Goal: Navigation & Orientation: Find specific page/section

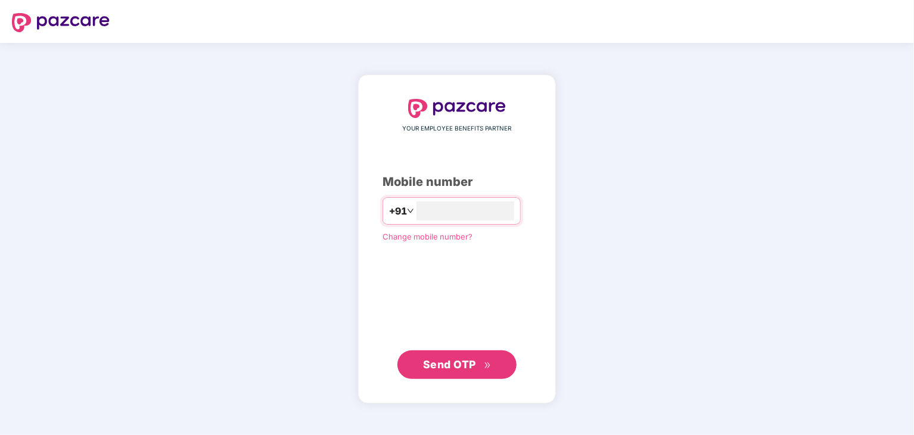
type input "**********"
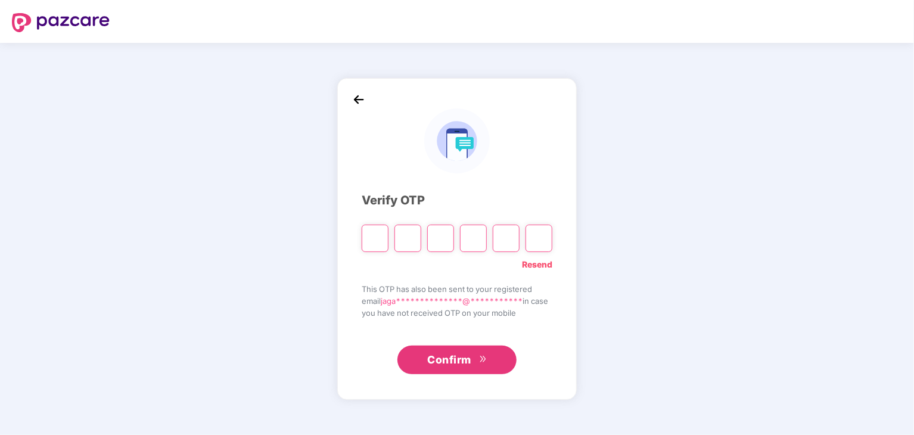
type input "*"
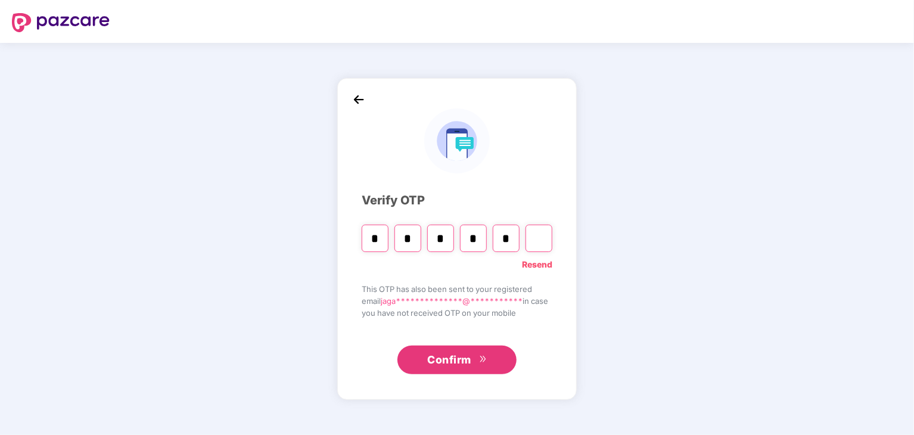
type input "*"
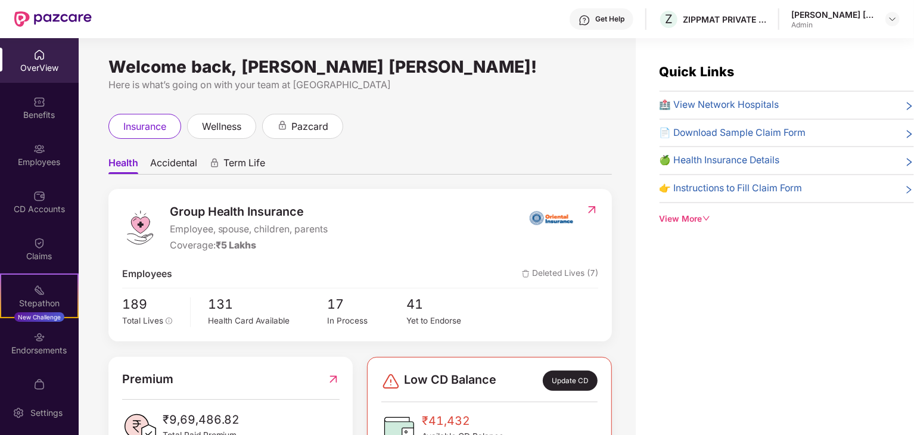
click at [30, 63] on div "OverView" at bounding box center [39, 68] width 79 height 12
click at [33, 101] on img at bounding box center [39, 102] width 12 height 12
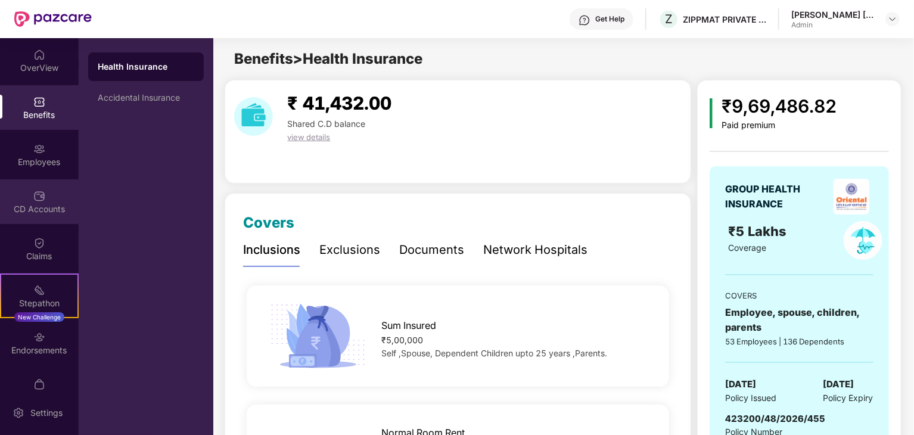
click at [46, 202] on div "CD Accounts" at bounding box center [39, 201] width 79 height 45
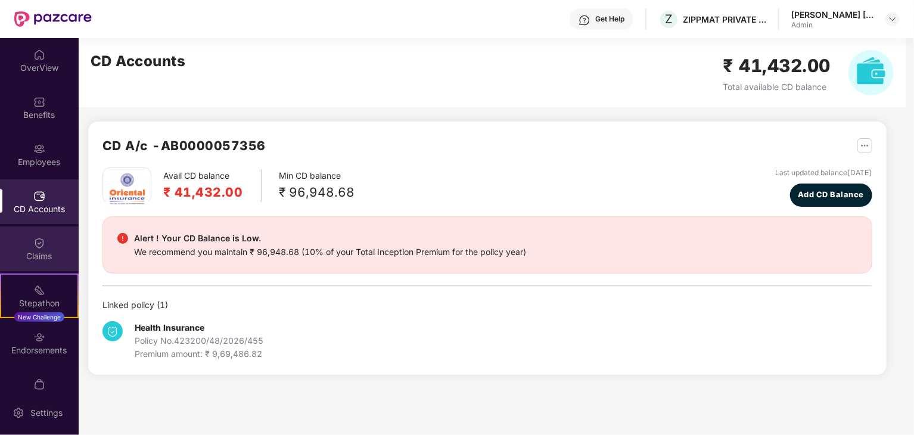
click at [34, 253] on div "Claims" at bounding box center [39, 256] width 79 height 12
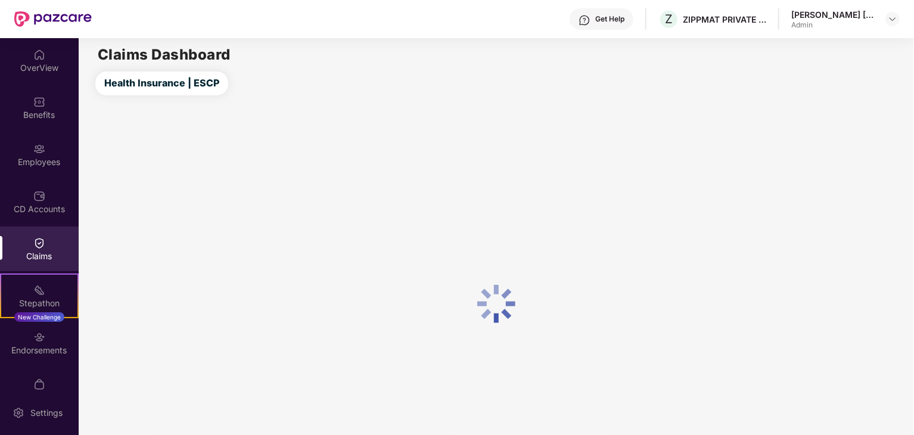
scroll to position [64, 0]
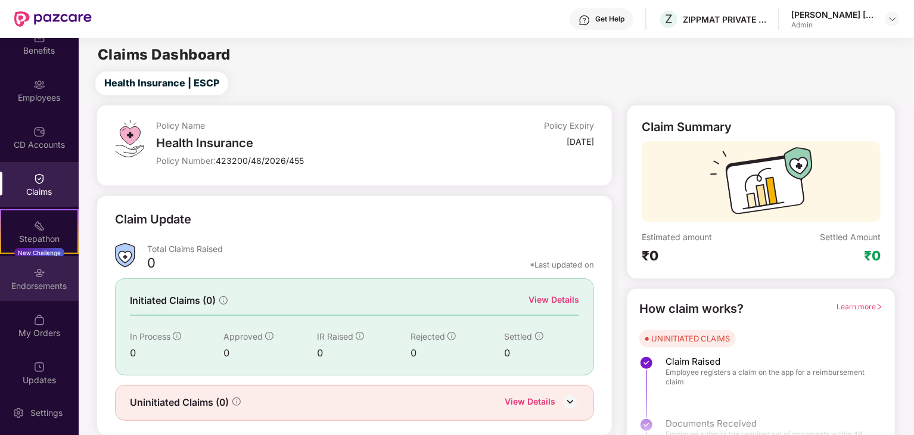
click at [38, 276] on img at bounding box center [39, 273] width 12 height 12
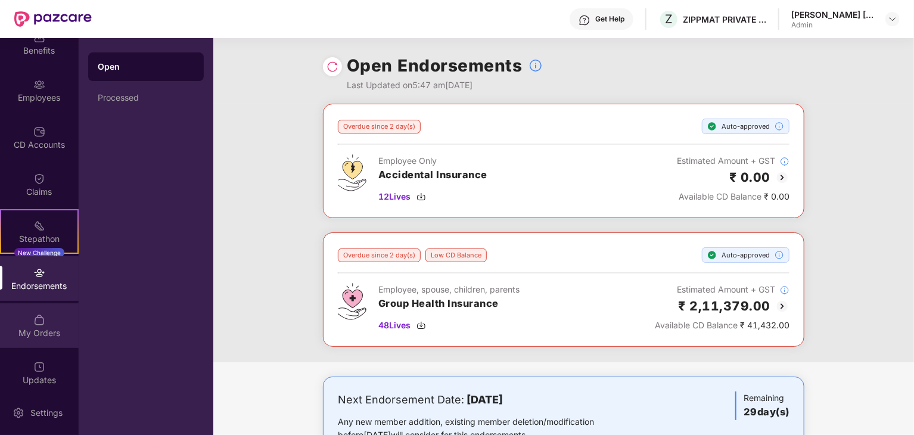
click at [36, 342] on div "My Orders" at bounding box center [39, 325] width 79 height 45
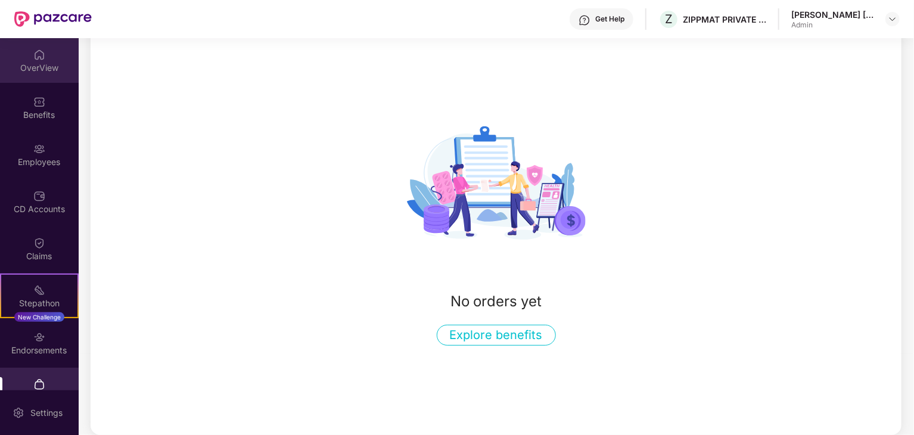
click at [36, 55] on img at bounding box center [39, 55] width 12 height 12
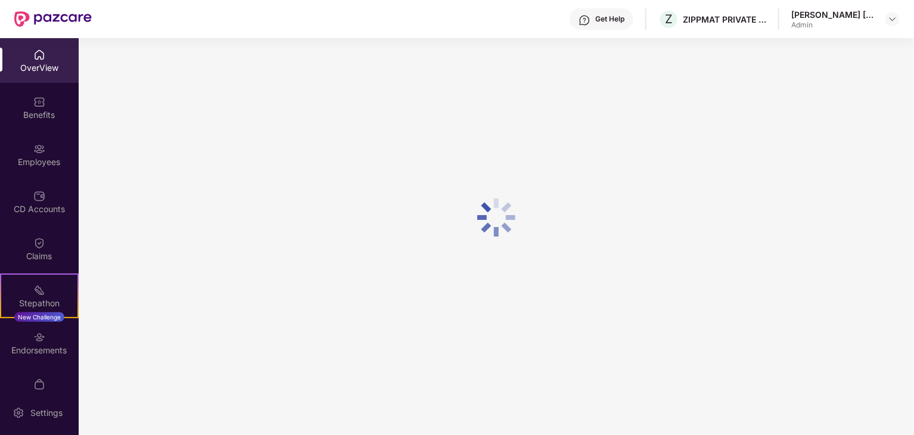
scroll to position [38, 0]
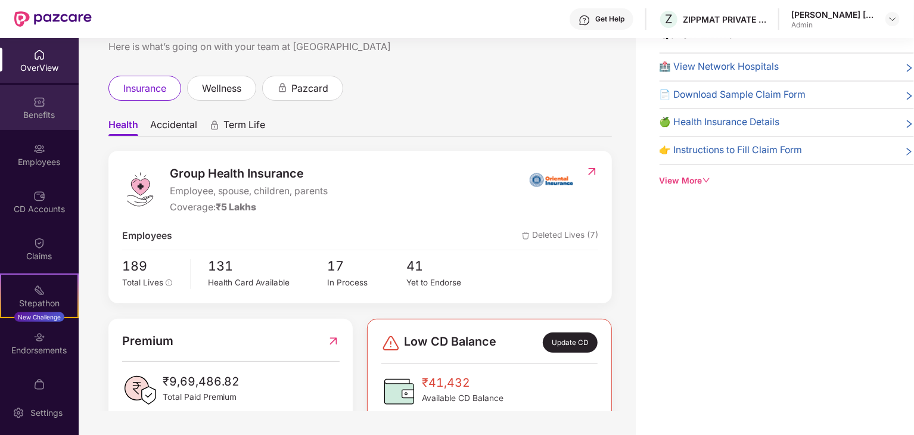
click at [47, 104] on div "Benefits" at bounding box center [39, 107] width 79 height 45
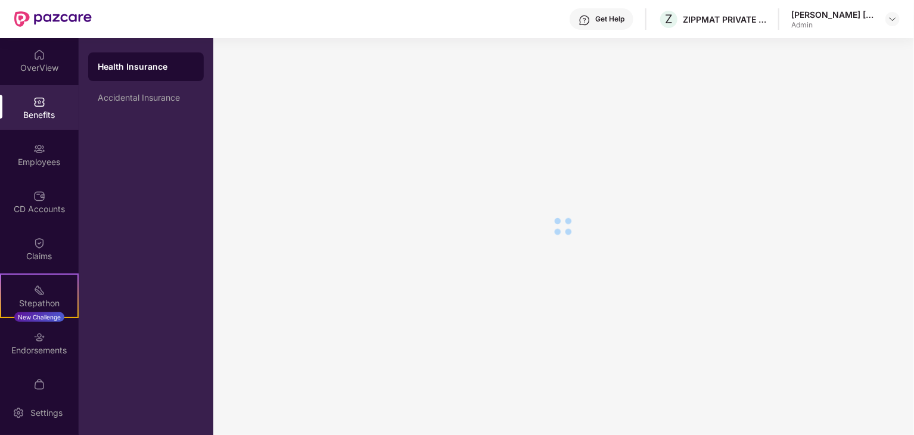
scroll to position [20, 0]
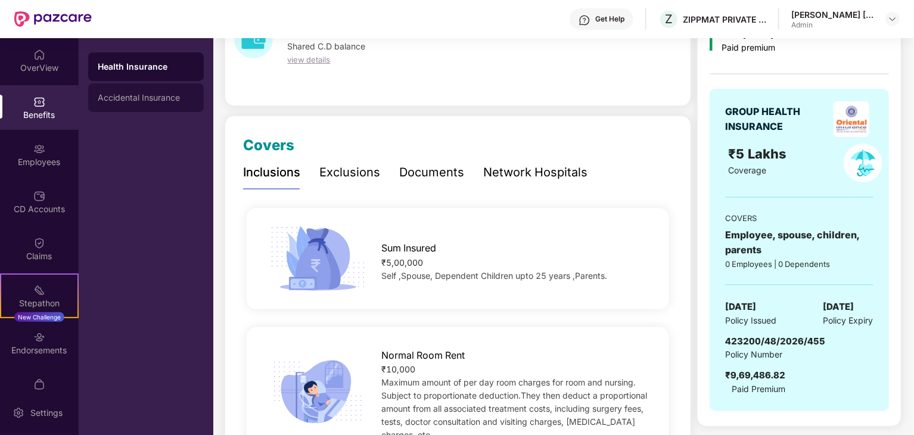
click at [131, 98] on div "Accidental Insurance" at bounding box center [146, 98] width 97 height 10
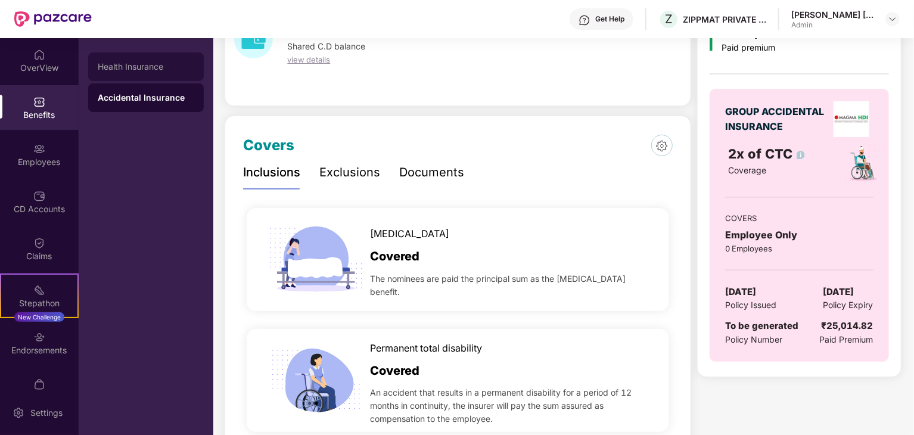
click at [138, 68] on div "Health Insurance" at bounding box center [146, 67] width 97 height 10
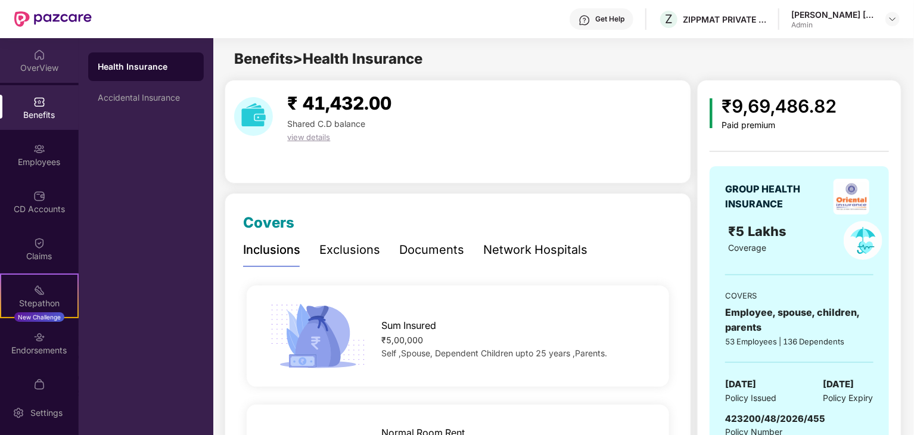
click at [33, 63] on div "OverView" at bounding box center [39, 68] width 79 height 12
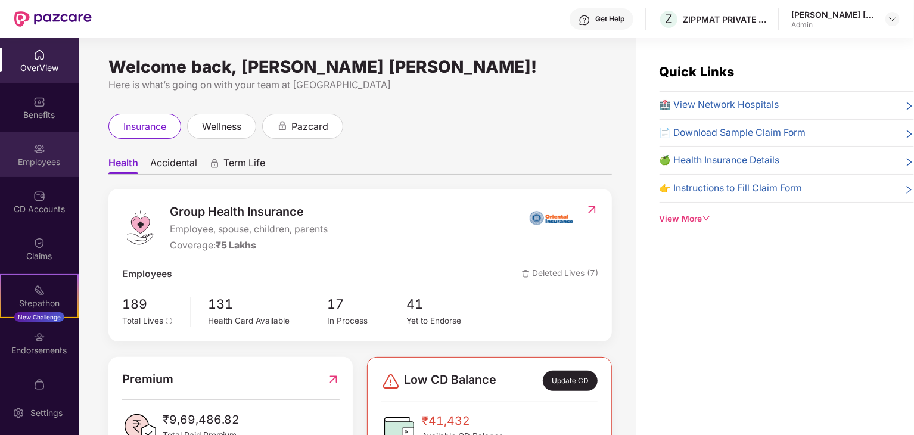
click at [44, 160] on div "Employees" at bounding box center [39, 162] width 79 height 12
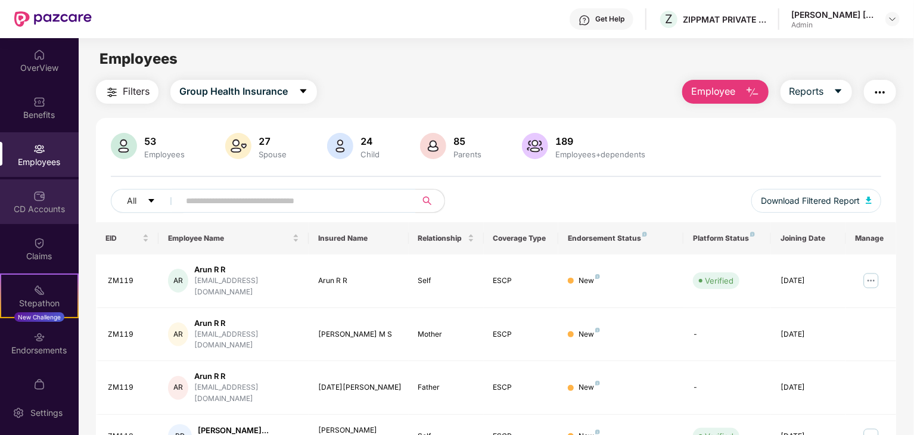
click at [41, 202] on div "CD Accounts" at bounding box center [39, 201] width 79 height 45
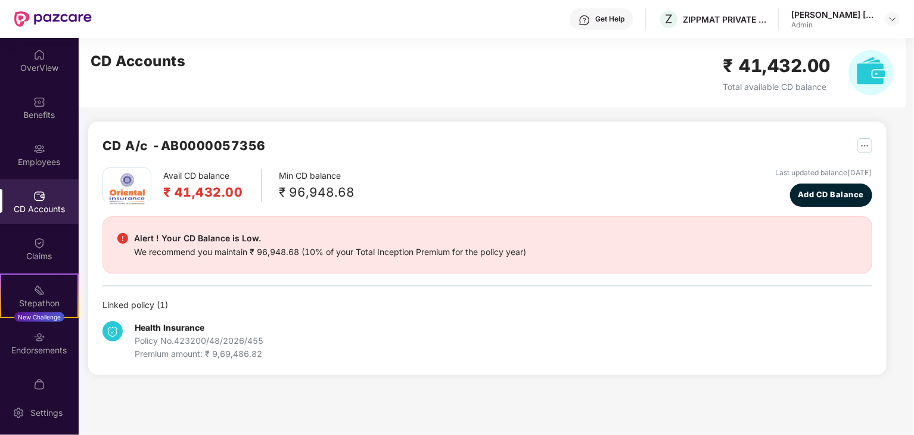
scroll to position [52, 0]
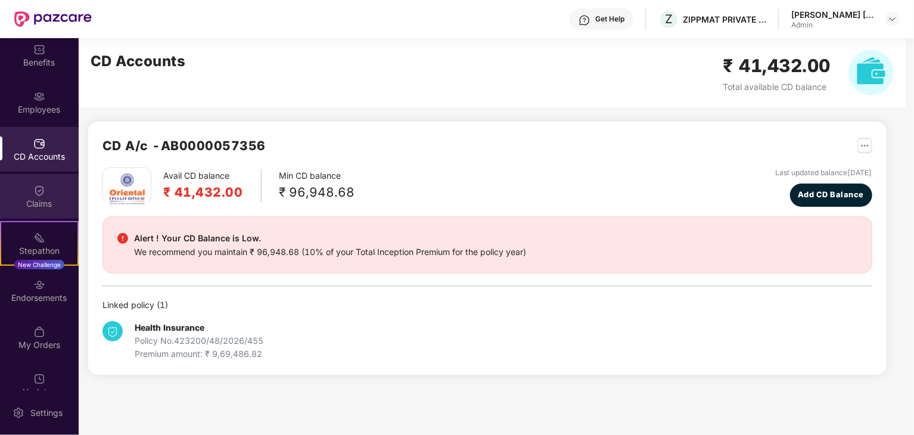
click at [30, 208] on div "Claims" at bounding box center [39, 204] width 79 height 12
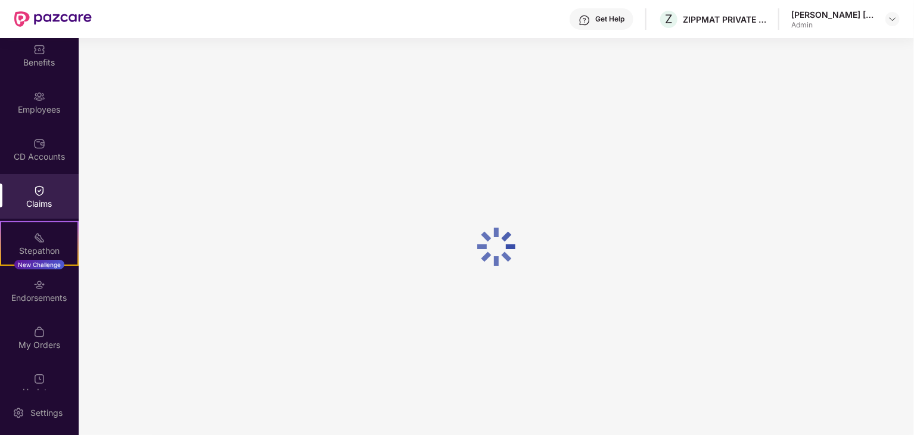
scroll to position [72, 0]
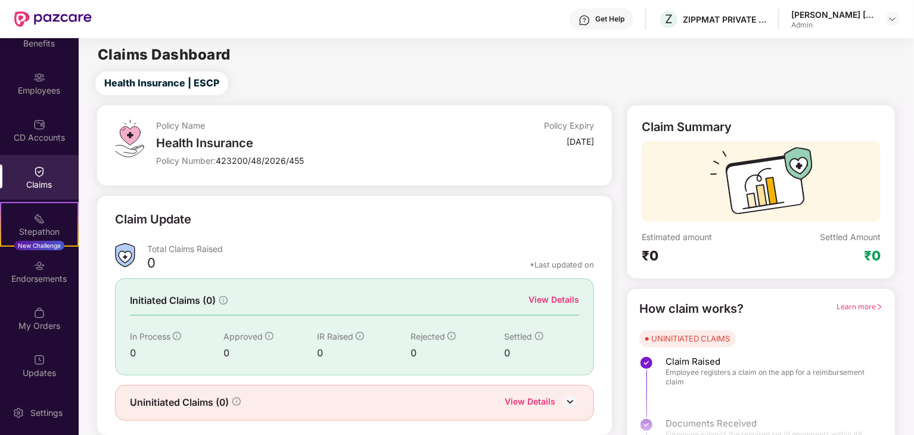
click at [46, 273] on div "Endorsements" at bounding box center [39, 279] width 79 height 12
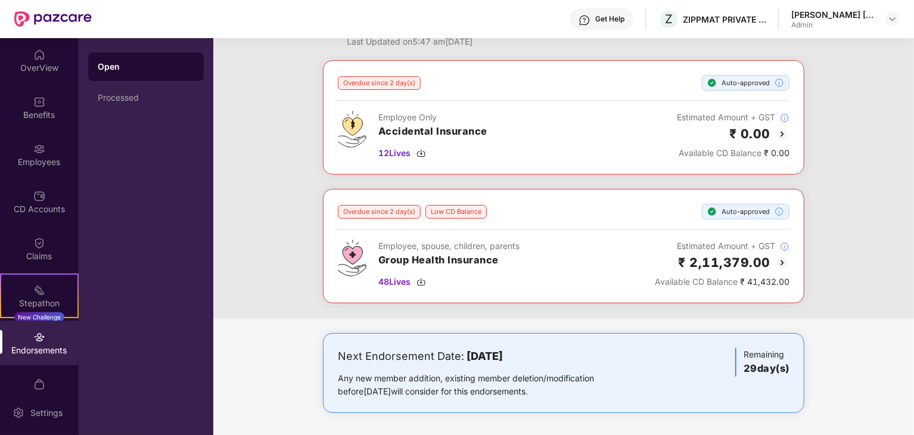
click at [288, 169] on div "Overdue since 2 day(s) Auto-approved Employee Only Accidental Insurance 12 Live…" at bounding box center [563, 189] width 701 height 259
click at [159, 227] on div "Open Processed" at bounding box center [146, 236] width 135 height 397
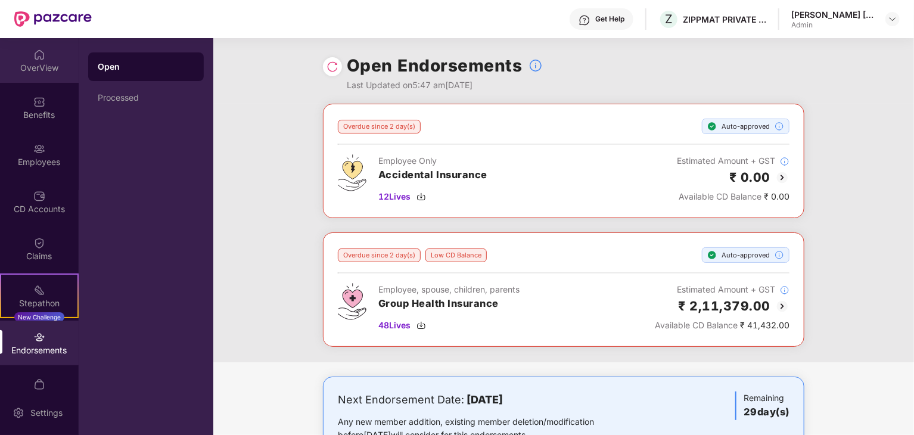
click at [39, 57] on img at bounding box center [39, 55] width 12 height 12
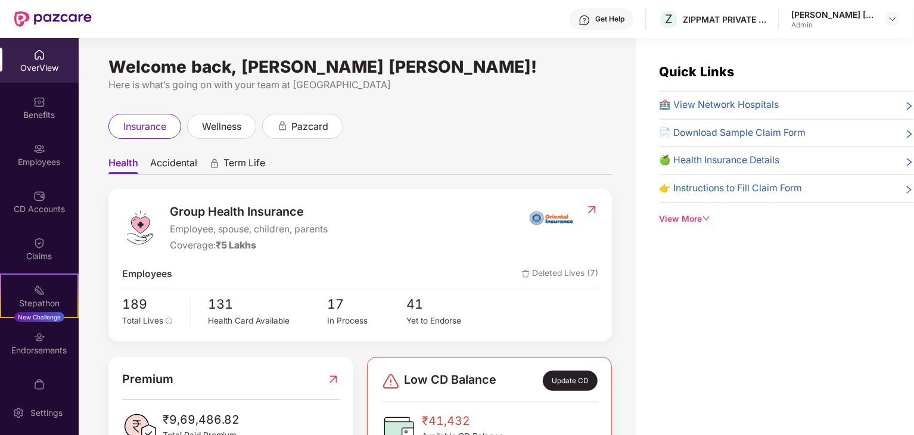
click at [44, 122] on div "Benefits" at bounding box center [39, 107] width 79 height 45
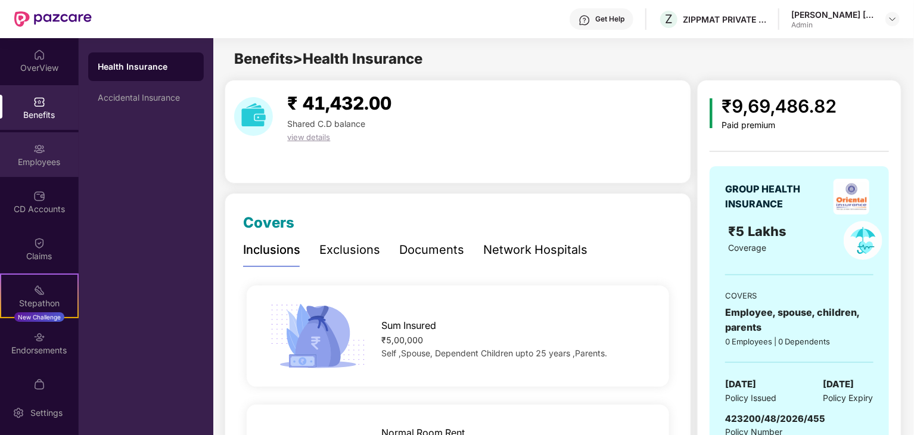
click at [41, 143] on img at bounding box center [39, 149] width 12 height 12
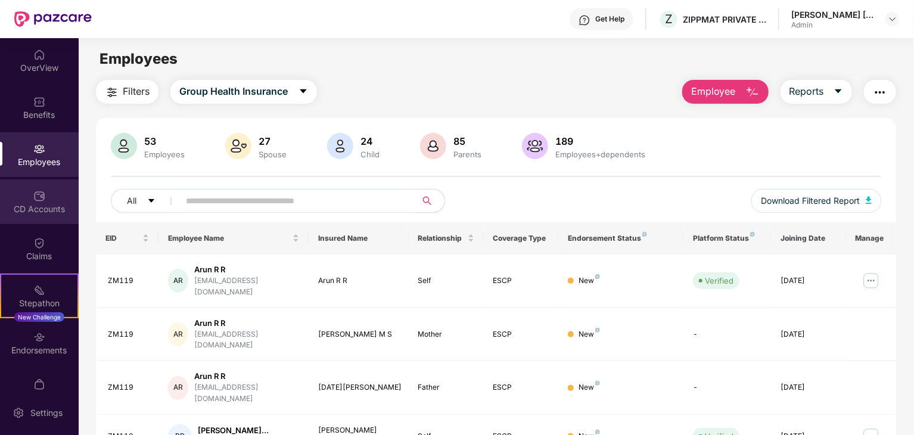
click at [34, 215] on div "CD Accounts" at bounding box center [39, 201] width 79 height 45
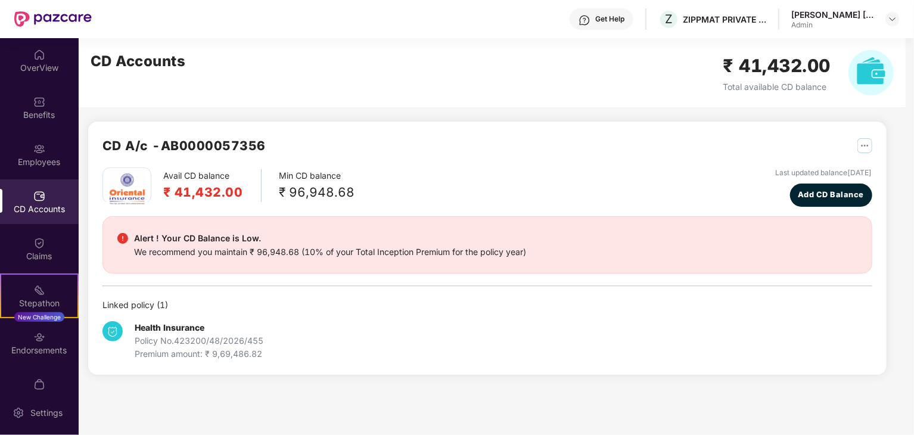
click at [617, 179] on div "Avail CD balance ₹ 41,432.00 Min CD balance ₹ 96,948.68 Last updated balance [D…" at bounding box center [488, 186] width 770 height 39
click at [317, 106] on div "CD Accounts ₹ 41,432.00 Total available CD balance" at bounding box center [492, 72] width 827 height 69
click at [39, 58] on img at bounding box center [39, 55] width 12 height 12
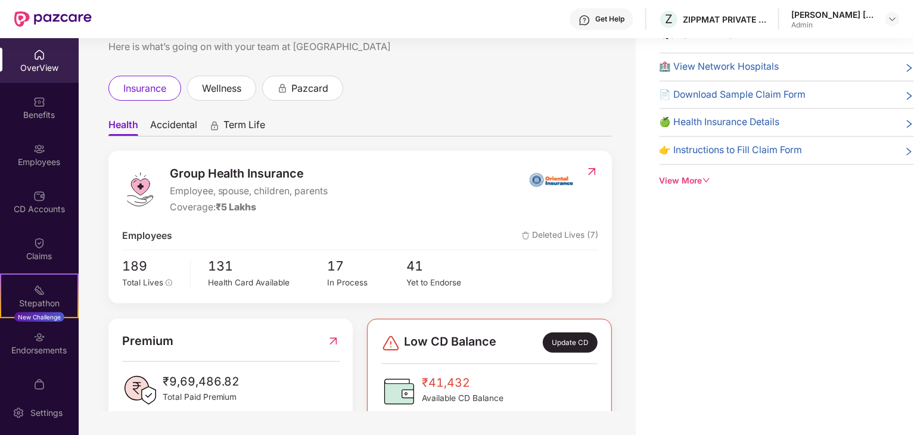
click at [162, 117] on ul "Health Accidental Term Life" at bounding box center [360, 125] width 504 height 24
click at [164, 122] on span "Accidental" at bounding box center [173, 127] width 47 height 17
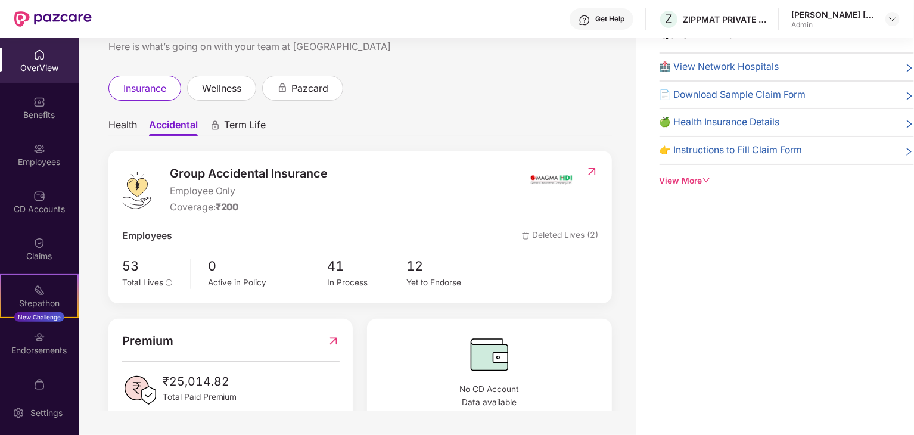
click at [123, 129] on span "Health" at bounding box center [122, 127] width 29 height 17
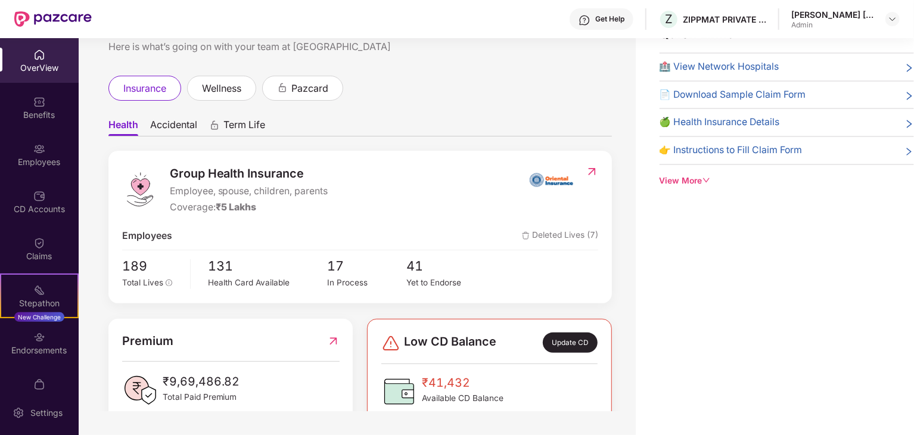
click at [297, 128] on ul "Health Accidental Term Life" at bounding box center [360, 125] width 504 height 24
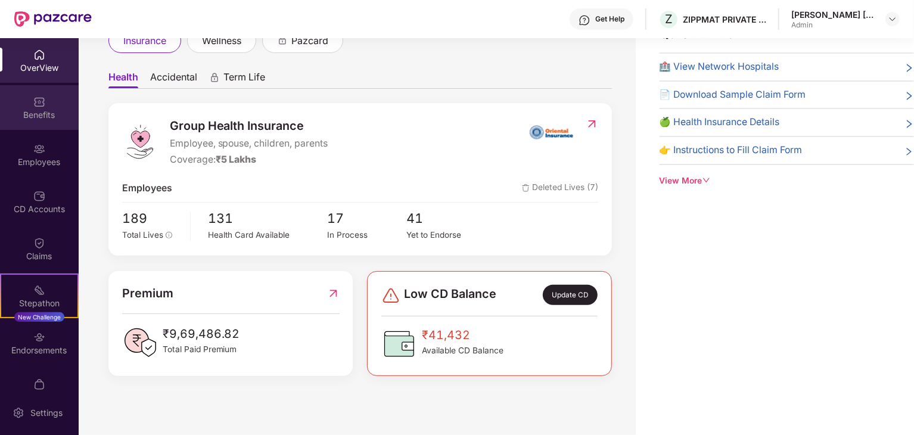
click at [31, 114] on div "Benefits" at bounding box center [39, 115] width 79 height 12
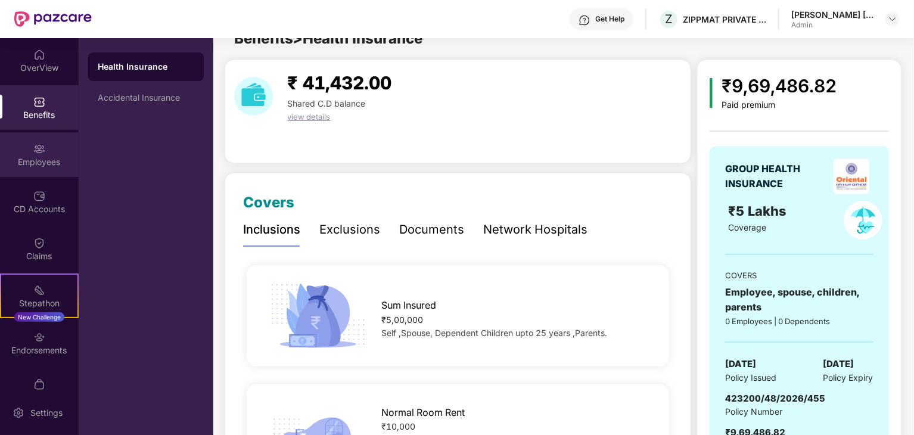
scroll to position [38, 0]
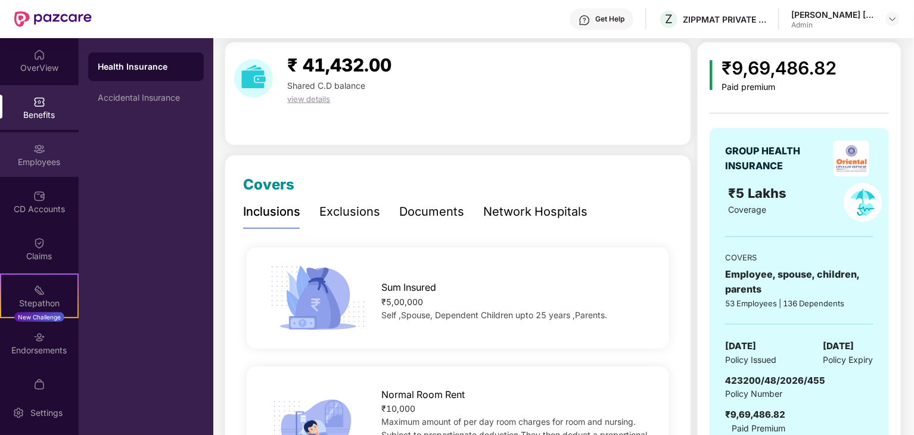
click at [38, 143] on img at bounding box center [39, 149] width 12 height 12
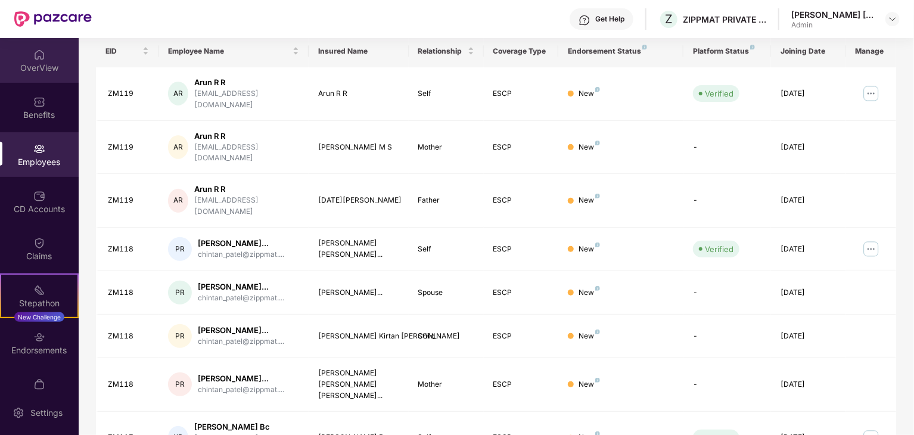
click at [51, 65] on div "OverView" at bounding box center [39, 68] width 79 height 12
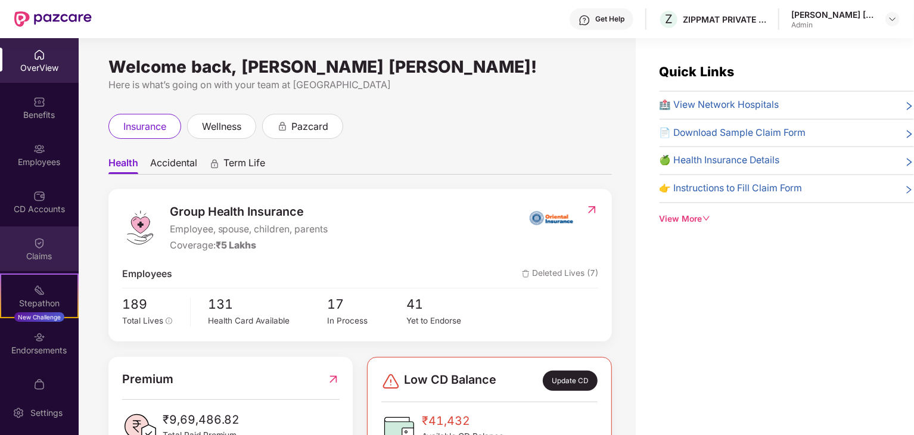
click at [55, 229] on div "Claims" at bounding box center [39, 248] width 79 height 45
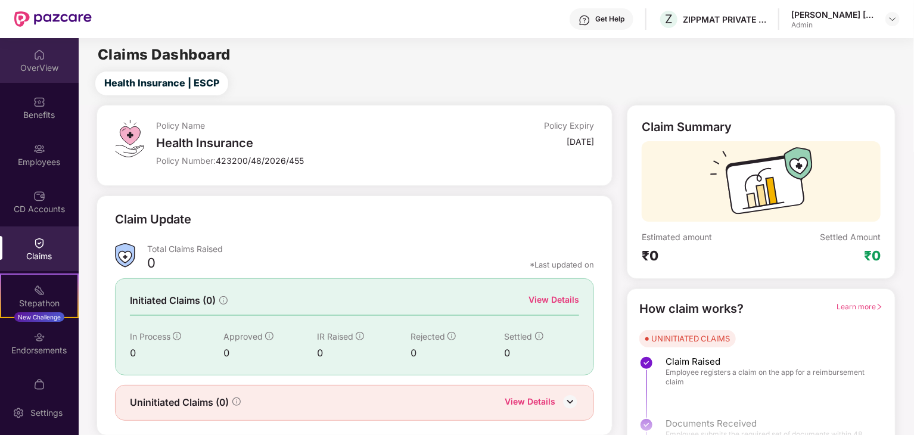
click at [38, 58] on img at bounding box center [39, 55] width 12 height 12
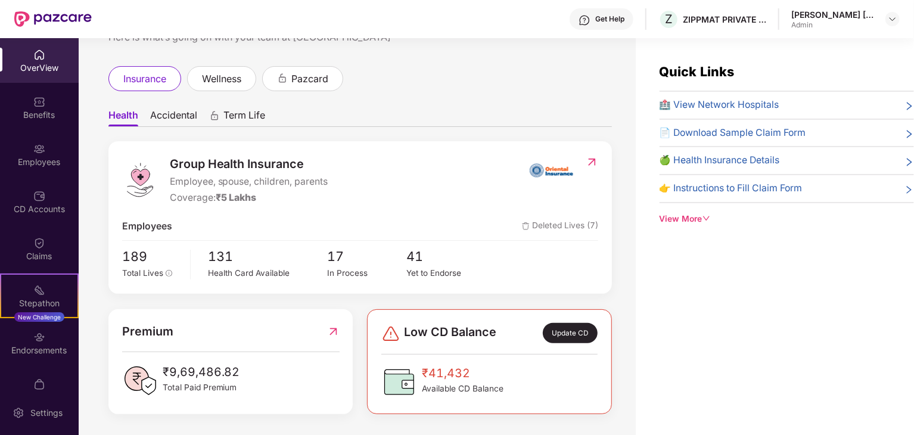
scroll to position [38, 0]
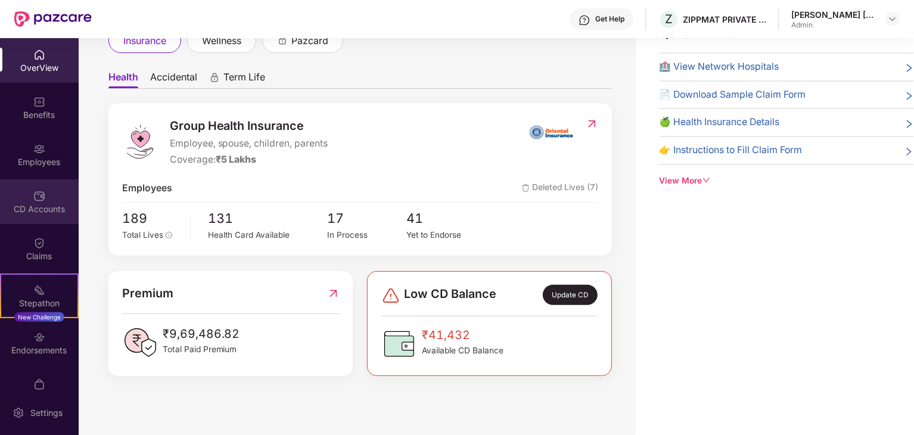
click at [48, 222] on div "CD Accounts" at bounding box center [39, 201] width 79 height 45
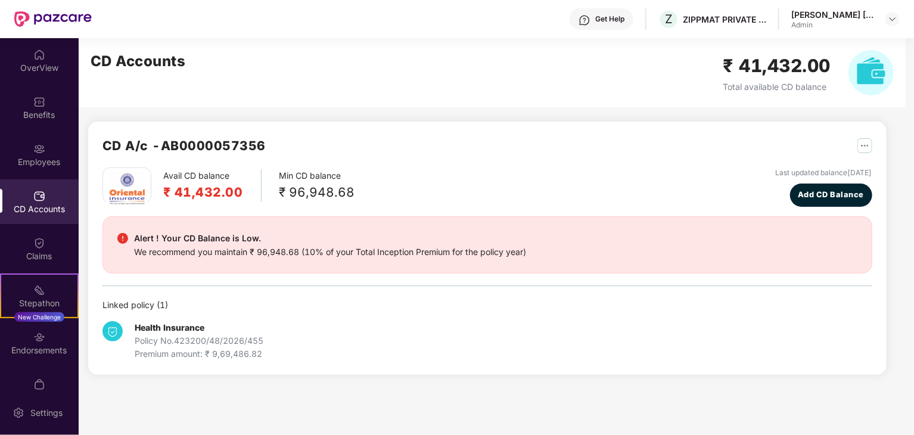
click at [563, 122] on div "CD A/c - AB0000057356 Avail CD balance ₹ 41,432.00 Min CD balance ₹ 96,948.68 L…" at bounding box center [487, 248] width 799 height 253
click at [44, 353] on div "Endorsements" at bounding box center [39, 350] width 79 height 12
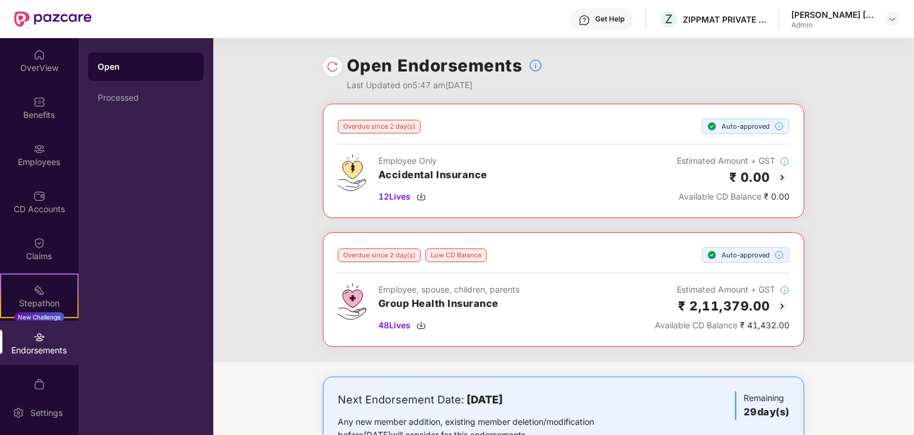
click at [720, 57] on div "Open Endorsements Last Updated on 5:47 am[DATE]" at bounding box center [564, 71] width 482 height 66
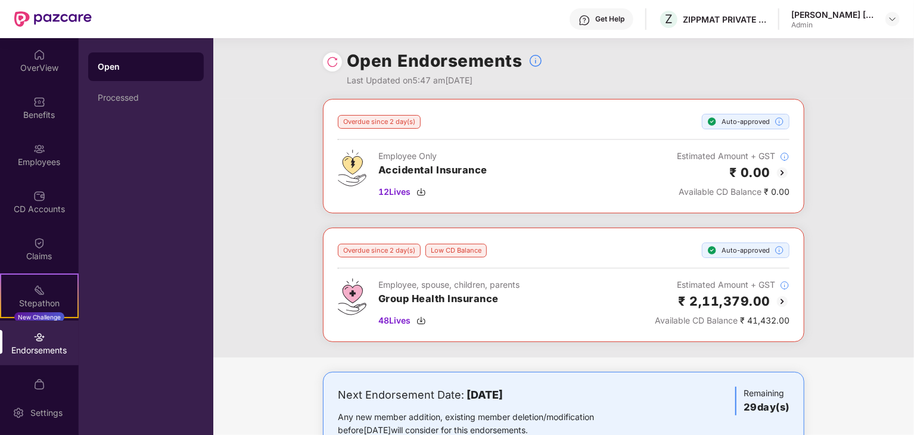
scroll to position [4, 0]
click at [257, 39] on div "Open Endorsements Last Updated on 5:47 am[DATE]" at bounding box center [563, 68] width 701 height 66
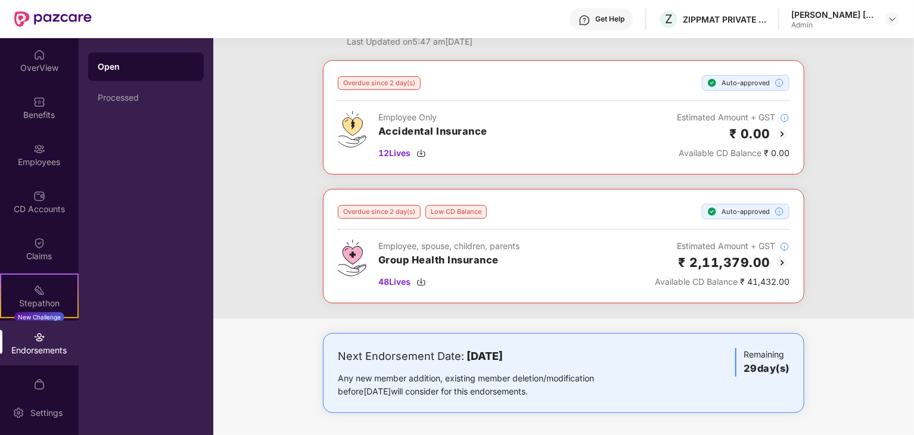
scroll to position [0, 0]
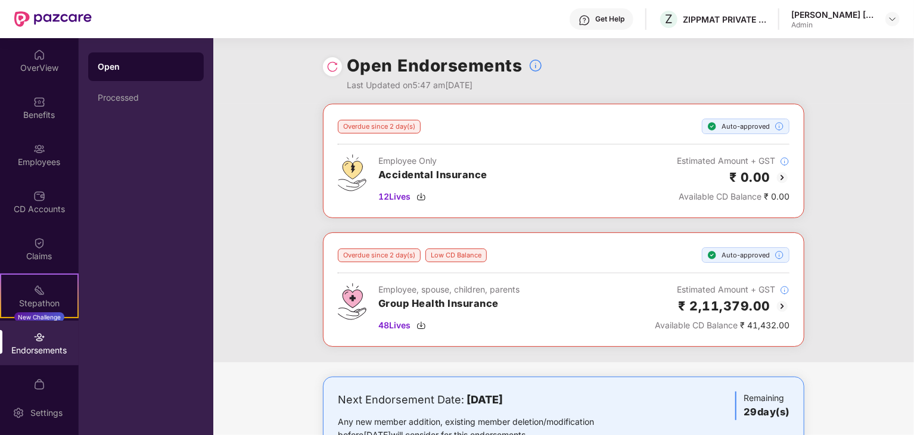
click at [830, 27] on div "Admin" at bounding box center [832, 25] width 83 height 10
click at [892, 13] on div at bounding box center [893, 19] width 14 height 14
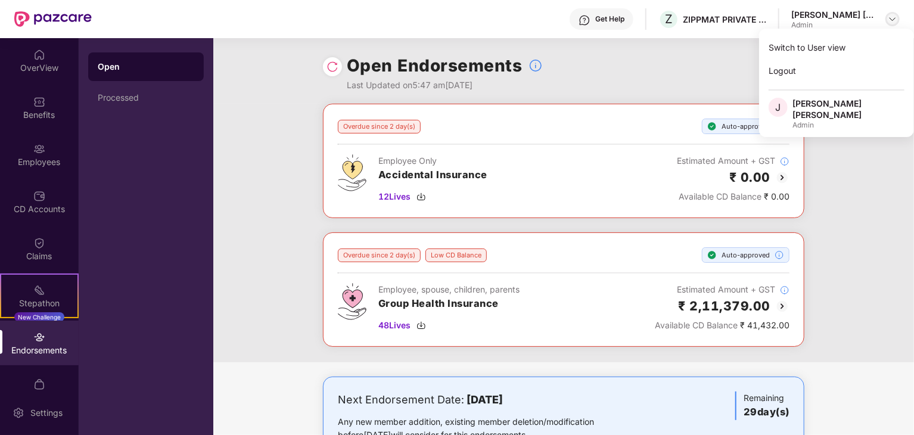
click at [892, 16] on img at bounding box center [893, 19] width 10 height 10
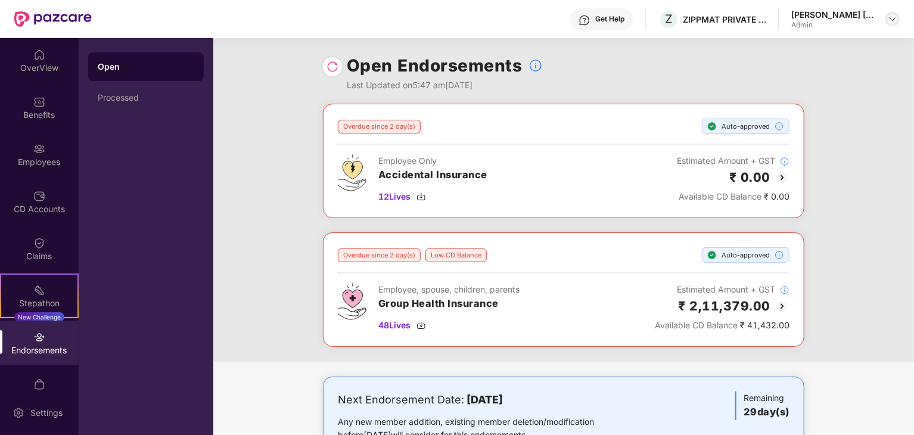
click at [887, 20] on div at bounding box center [893, 19] width 14 height 14
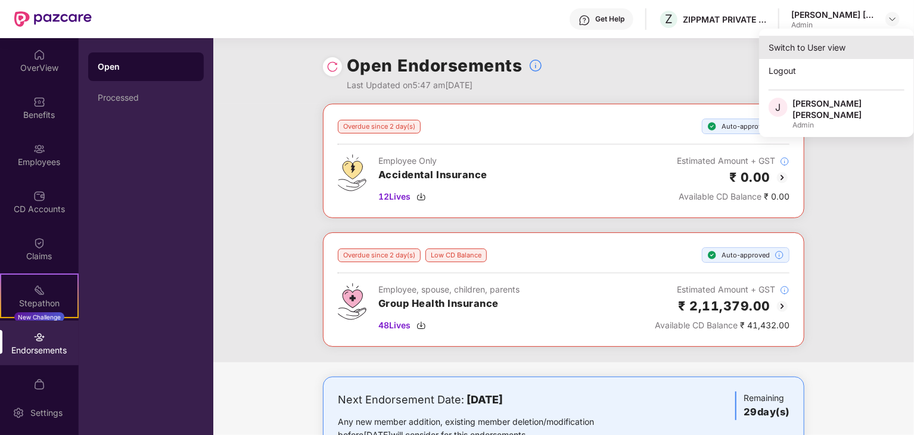
click at [796, 43] on div "Switch to User view" at bounding box center [836, 47] width 155 height 23
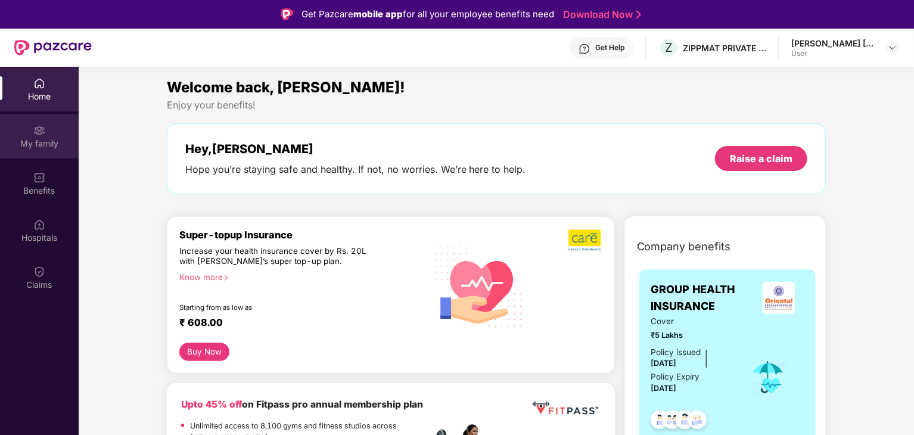
click at [30, 119] on div "My family" at bounding box center [39, 136] width 79 height 45
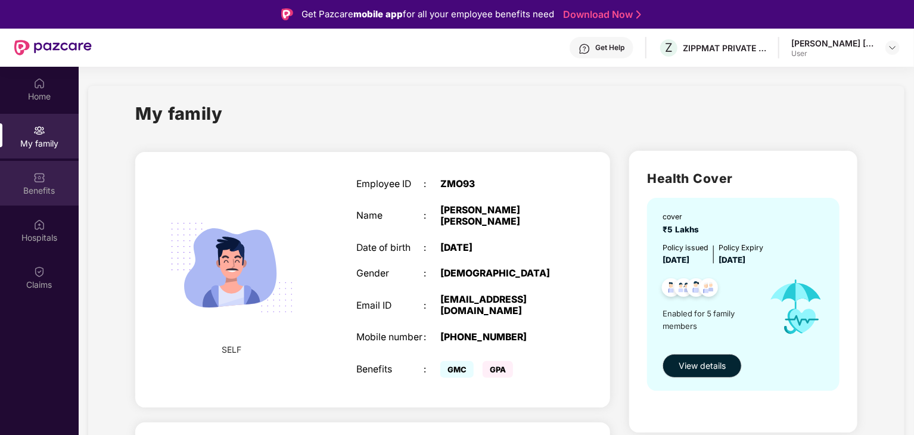
click at [44, 191] on div "Benefits" at bounding box center [39, 191] width 79 height 12
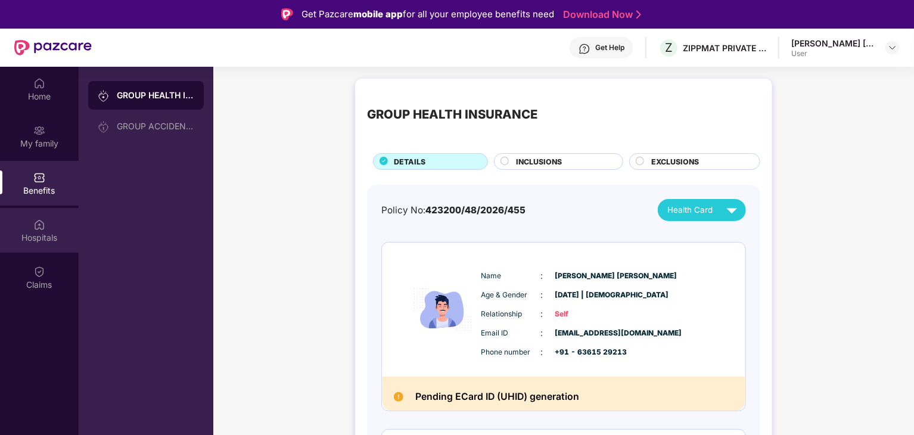
click at [50, 236] on div "Hospitals" at bounding box center [39, 238] width 79 height 12
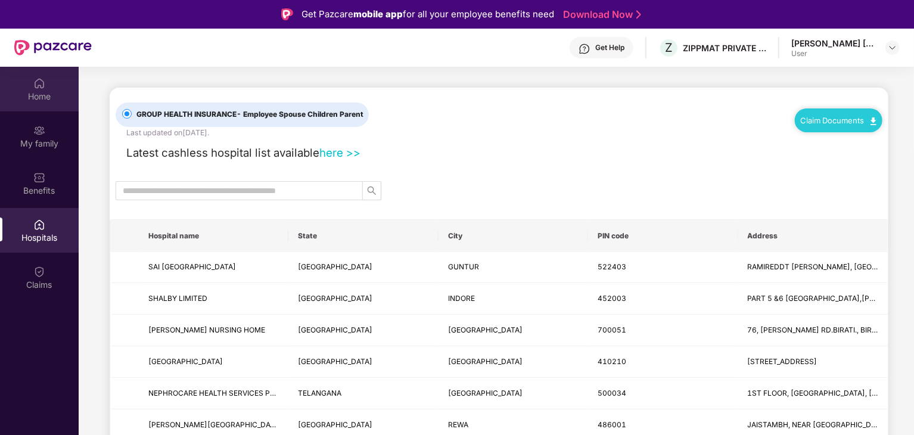
click at [42, 91] on div "Home" at bounding box center [39, 97] width 79 height 12
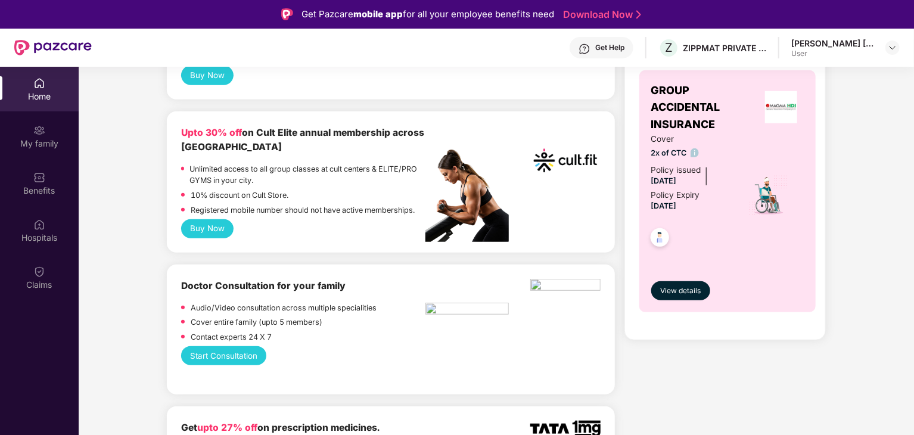
scroll to position [439, 0]
